Goal: Entertainment & Leisure: Consume media (video, audio)

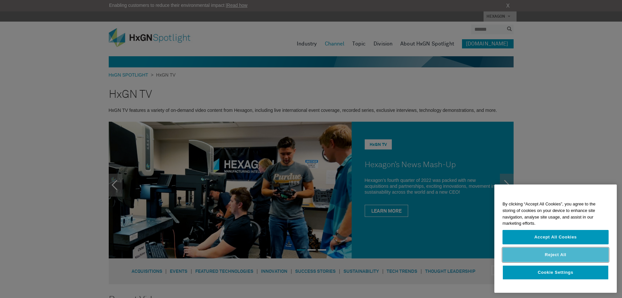
click at [566, 254] on button "Reject All" at bounding box center [556, 254] width 106 height 14
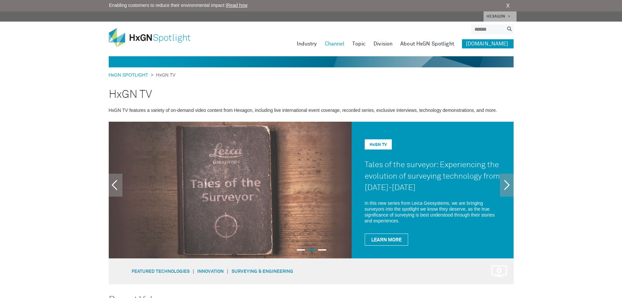
click at [242, 190] on img at bounding box center [230, 190] width 243 height 137
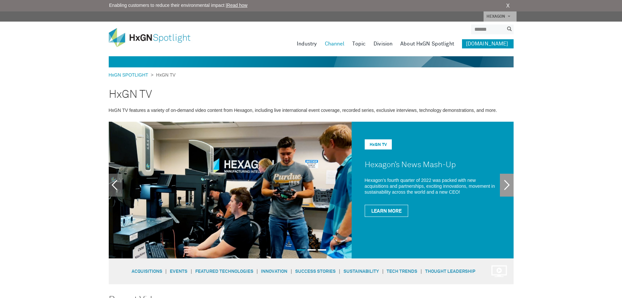
click at [506, 183] on link "Next" at bounding box center [507, 184] width 14 height 23
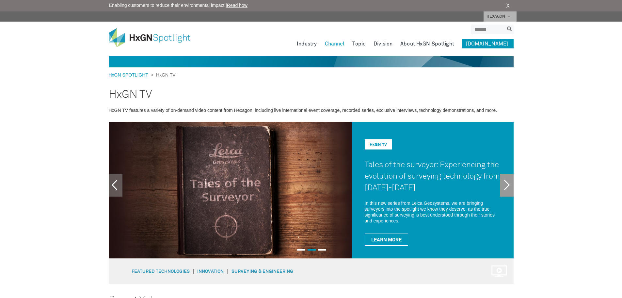
click at [506, 186] on link "Next" at bounding box center [507, 184] width 14 height 23
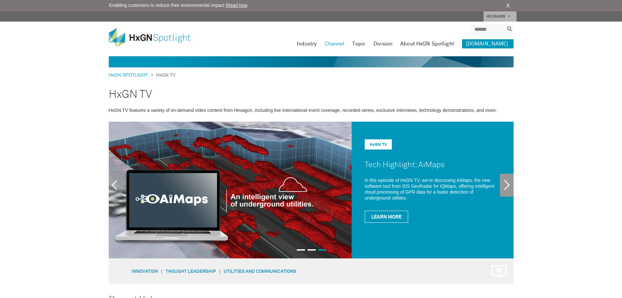
click at [508, 187] on link "Next" at bounding box center [507, 184] width 14 height 23
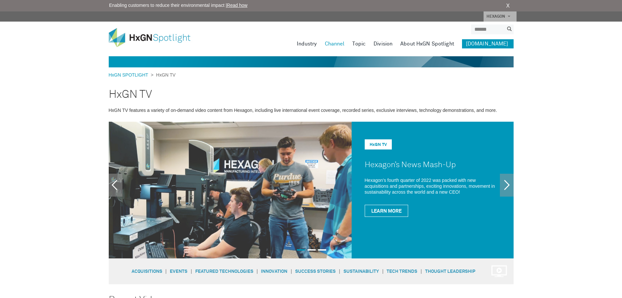
click at [247, 209] on img at bounding box center [230, 190] width 243 height 137
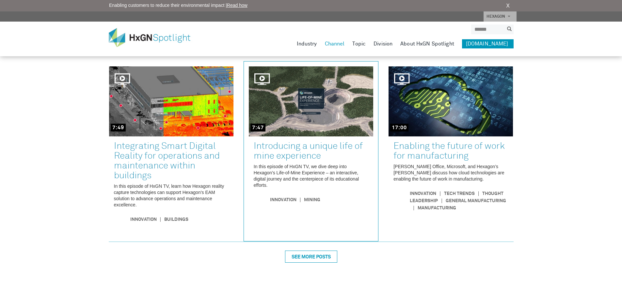
scroll to position [460, 0]
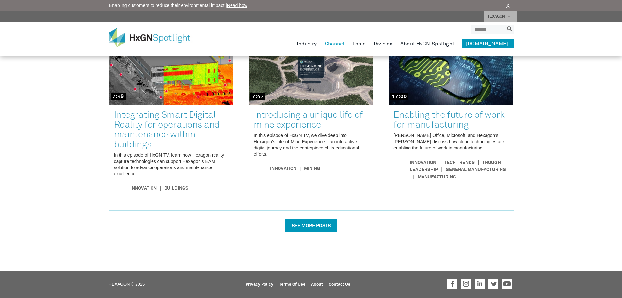
click at [314, 224] on div "SEE MORE POSTS" at bounding box center [311, 225] width 52 height 12
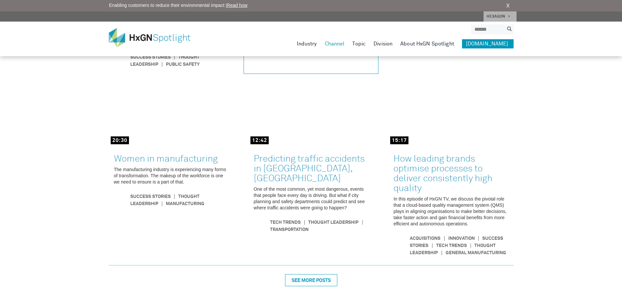
scroll to position [863, 0]
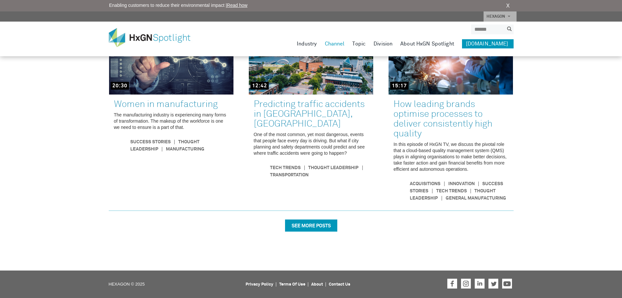
click at [322, 227] on div "SEE MORE POSTS" at bounding box center [311, 225] width 52 height 12
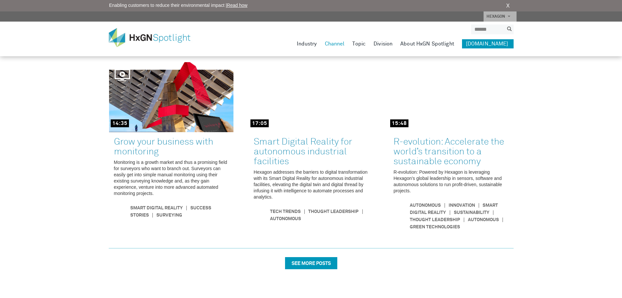
scroll to position [1244, 0]
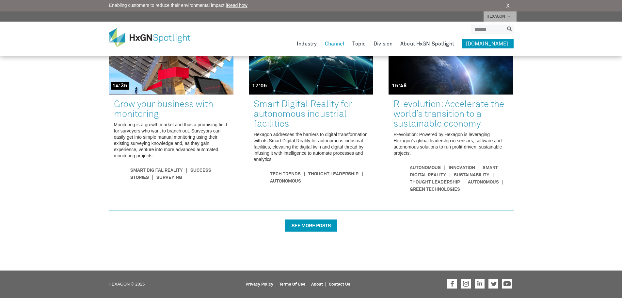
click at [319, 225] on div "SEE MORE POSTS" at bounding box center [311, 225] width 52 height 12
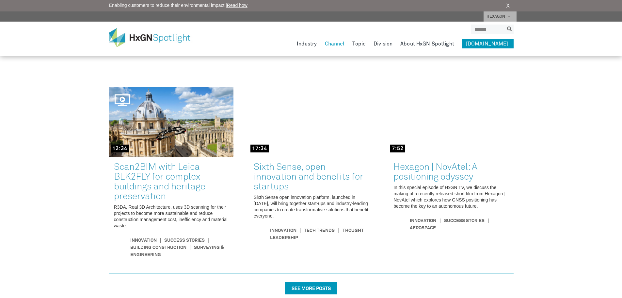
scroll to position [1626, 0]
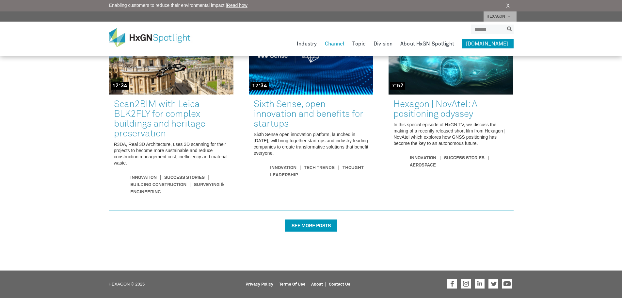
click at [319, 225] on div "SEE MORE POSTS" at bounding box center [311, 225] width 52 height 12
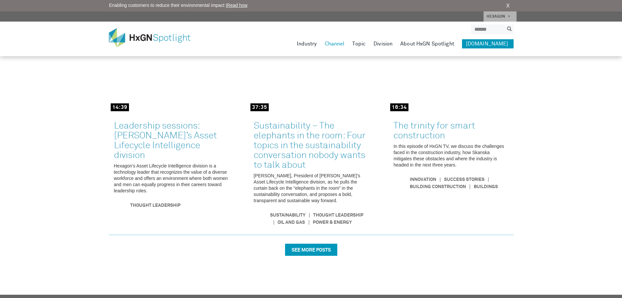
scroll to position [2033, 0]
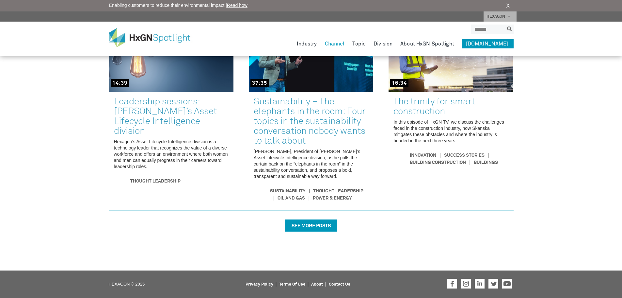
click at [325, 226] on div "SEE MORE POSTS" at bounding box center [311, 225] width 52 height 12
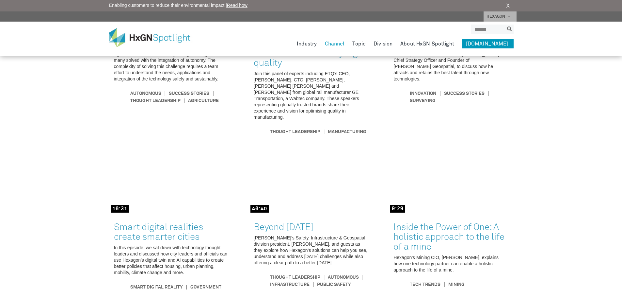
scroll to position [2420, 0]
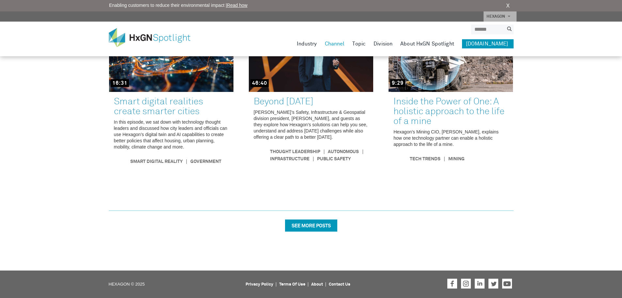
click at [325, 226] on div "SEE MORE POSTS" at bounding box center [311, 225] width 52 height 12
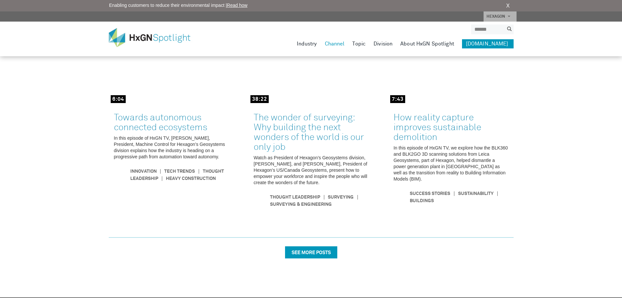
scroll to position [2958, 0]
